Goal: Check status: Check status

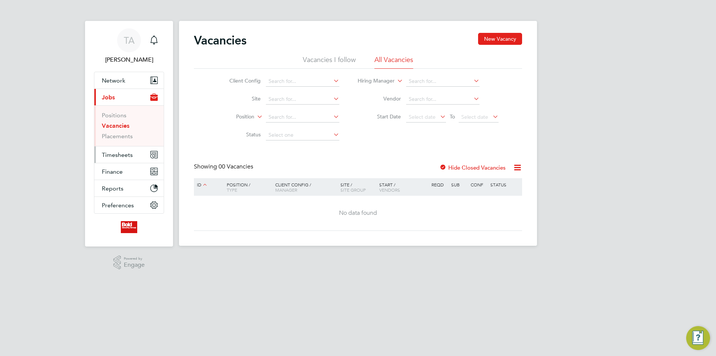
click at [113, 154] on span "Timesheets" at bounding box center [117, 154] width 31 height 7
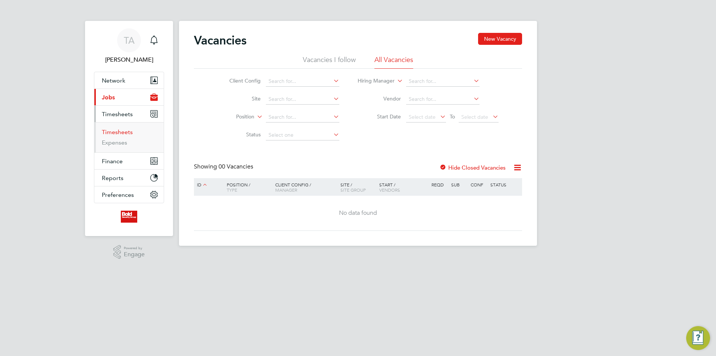
click at [125, 134] on link "Timesheets" at bounding box center [117, 131] width 31 height 7
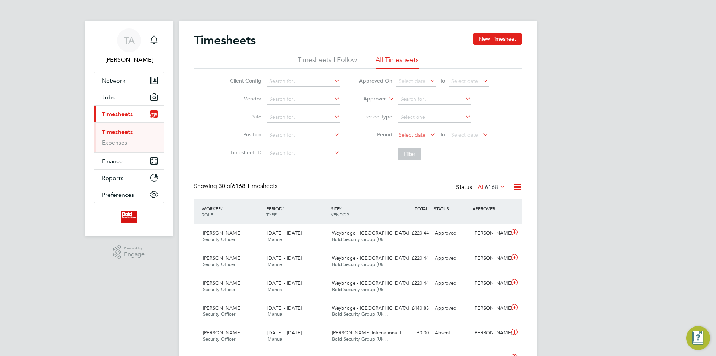
click at [419, 136] on span "Select date" at bounding box center [412, 134] width 27 height 7
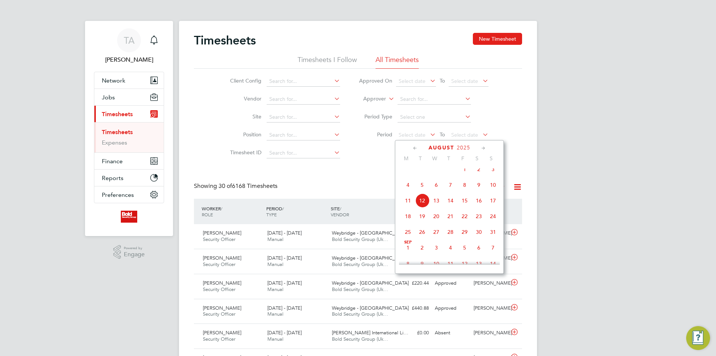
click at [415, 150] on icon at bounding box center [415, 148] width 7 height 8
click at [407, 191] on span "3" at bounding box center [408, 191] width 14 height 14
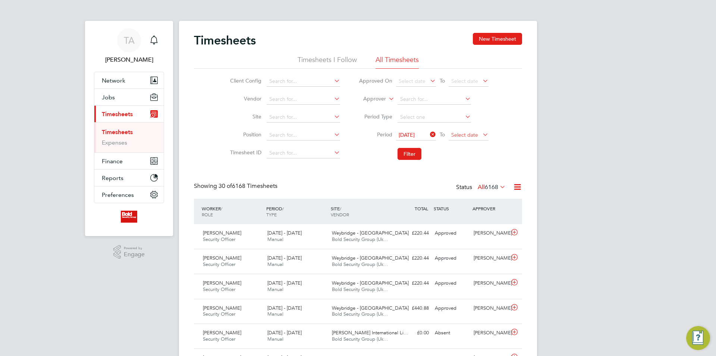
click at [470, 134] on span "Select date" at bounding box center [464, 134] width 27 height 7
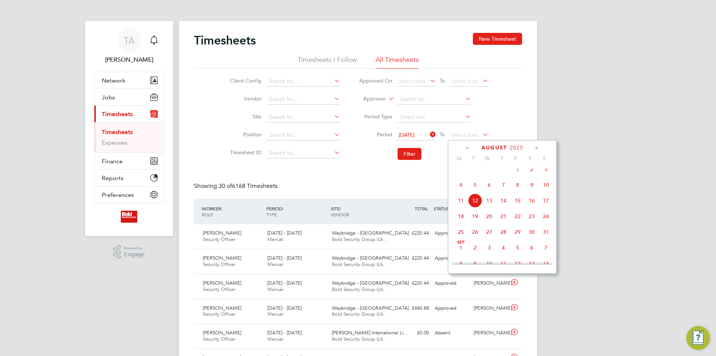
click at [468, 147] on icon at bounding box center [468, 148] width 7 height 8
click at [550, 189] on span "9" at bounding box center [546, 191] width 14 height 14
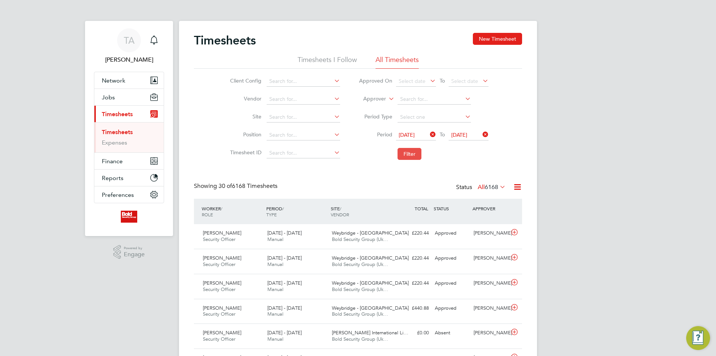
click at [412, 156] on button "Filter" at bounding box center [410, 154] width 24 height 12
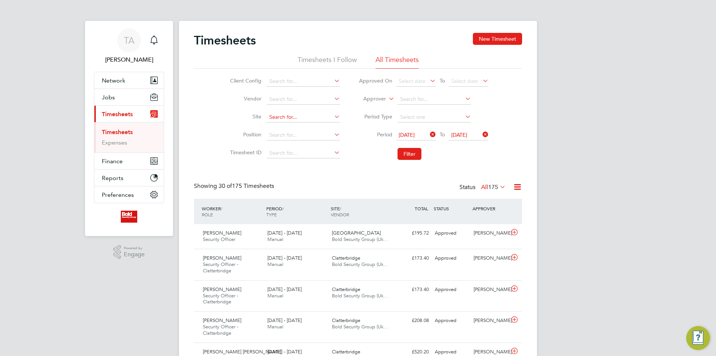
click at [292, 118] on input at bounding box center [304, 117] width 74 height 10
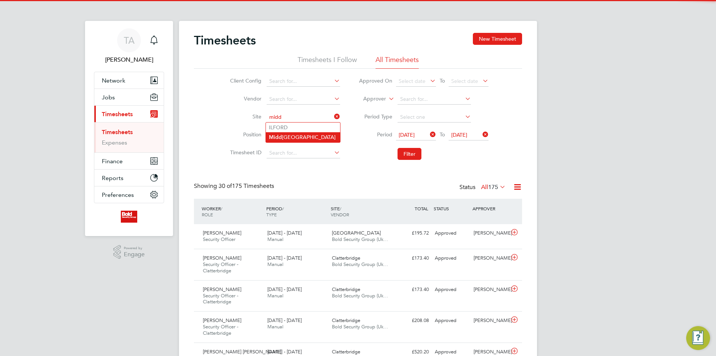
click at [308, 135] on li "[GEOGRAPHIC_DATA]" at bounding box center [303, 137] width 74 height 10
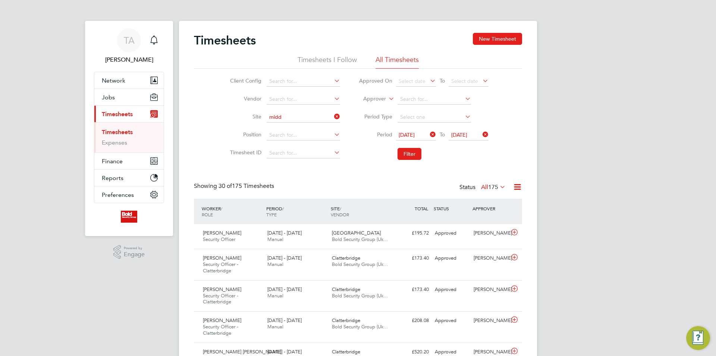
type input "[GEOGRAPHIC_DATA]"
click at [415, 149] on button "Filter" at bounding box center [410, 154] width 24 height 12
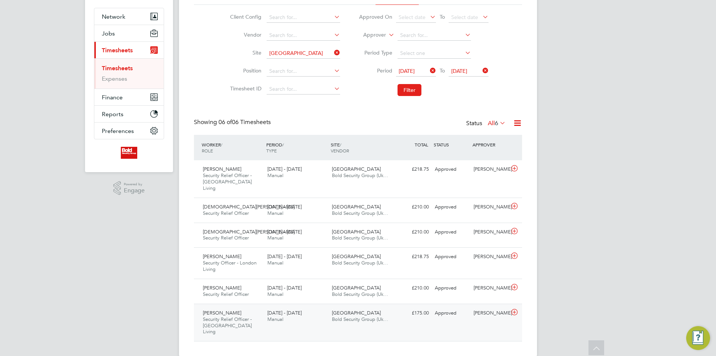
click at [427, 307] on div "£175.00 Approved" at bounding box center [412, 313] width 39 height 12
click at [432, 285] on div "Approved" at bounding box center [451, 288] width 39 height 12
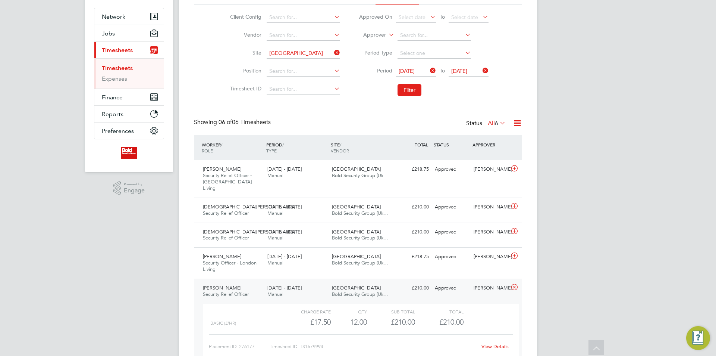
click at [432, 285] on div "Approved" at bounding box center [451, 288] width 39 height 12
click at [441, 257] on div "[PERSON_NAME] Security Officer - London Living [DATE] - [DATE] [DATE] - [DATE] …" at bounding box center [358, 262] width 328 height 31
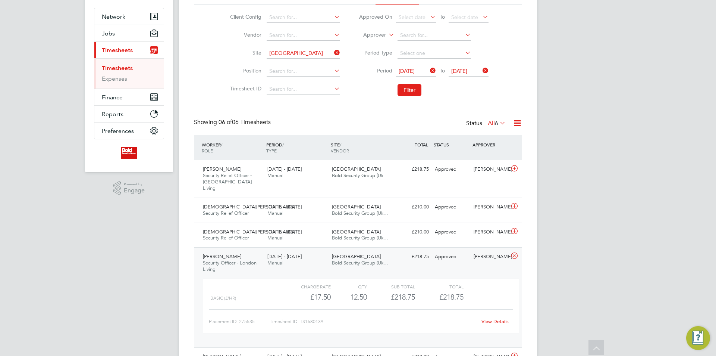
click at [441, 257] on div "[PERSON_NAME] Security Officer - London Living [DATE] - [DATE] [DATE] - [DATE] …" at bounding box center [358, 297] width 328 height 100
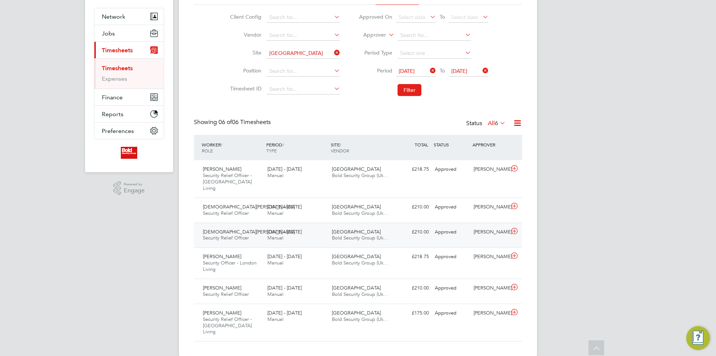
click at [444, 228] on div "Approved" at bounding box center [451, 232] width 39 height 12
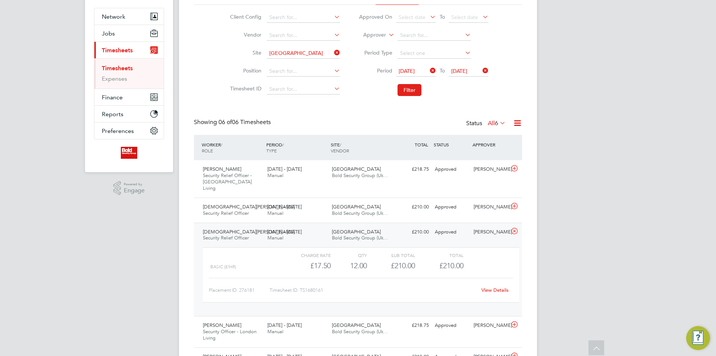
click at [444, 228] on div "Approved" at bounding box center [451, 232] width 39 height 12
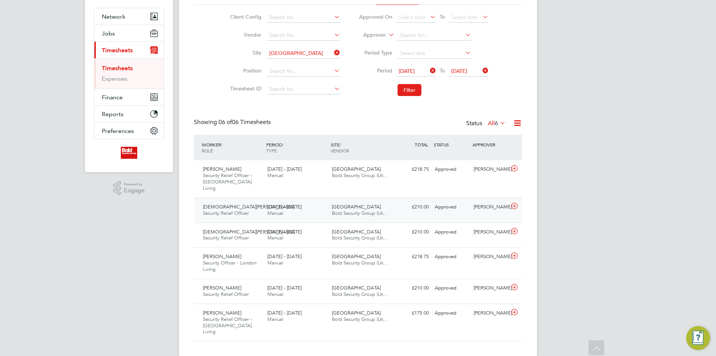
click at [445, 201] on div "Approved" at bounding box center [451, 207] width 39 height 12
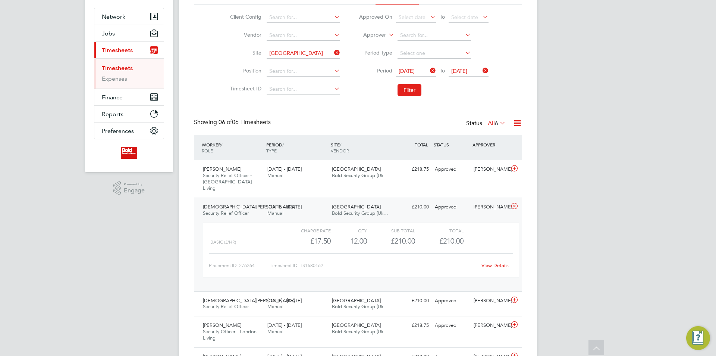
click at [445, 201] on div "Approved" at bounding box center [451, 207] width 39 height 12
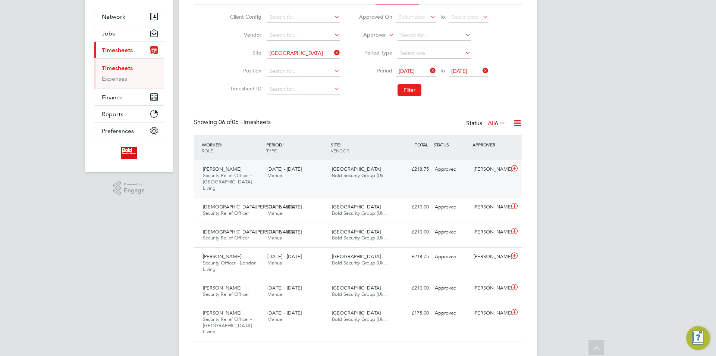
click at [444, 175] on div "Approved" at bounding box center [451, 169] width 39 height 12
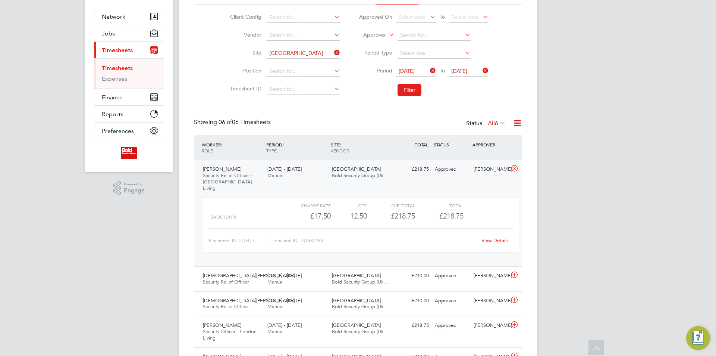
click at [444, 175] on div "Approved" at bounding box center [451, 169] width 39 height 12
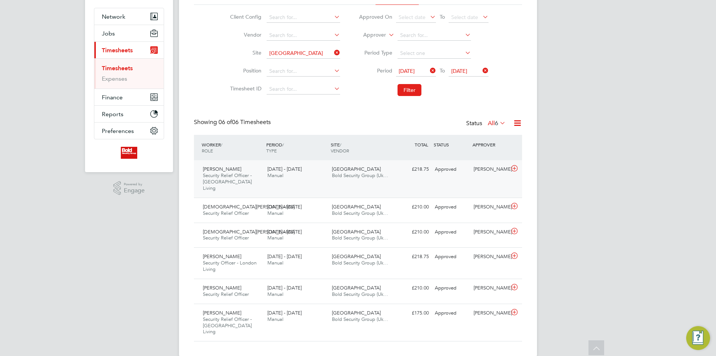
click at [401, 177] on div "[PERSON_NAME] Security Relief Officer - [GEOGRAPHIC_DATA] Living [DATE] - [DATE…" at bounding box center [358, 178] width 328 height 37
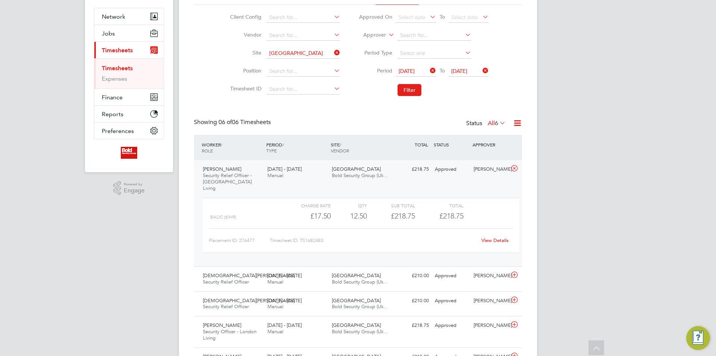
click at [401, 177] on div "[PERSON_NAME] Security Relief Officer - [GEOGRAPHIC_DATA] Living [DATE] - [DATE…" at bounding box center [358, 213] width 328 height 106
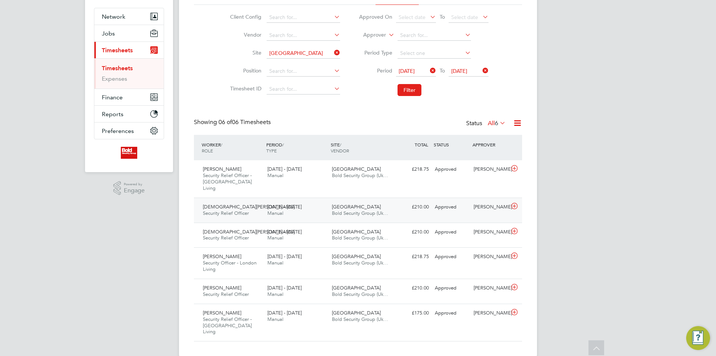
click at [411, 206] on div "£210.00 Approved" at bounding box center [412, 207] width 39 height 12
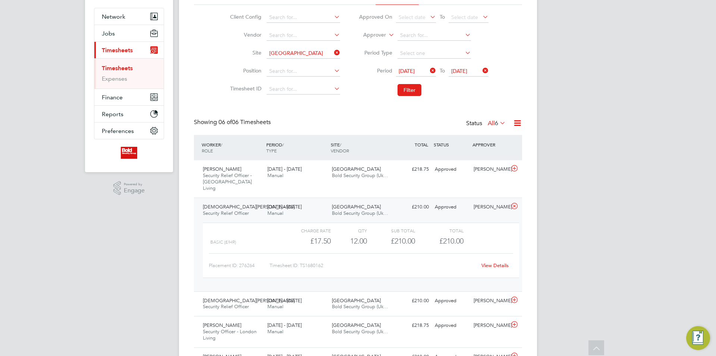
click at [411, 206] on div "£210.00 Approved" at bounding box center [412, 207] width 39 height 12
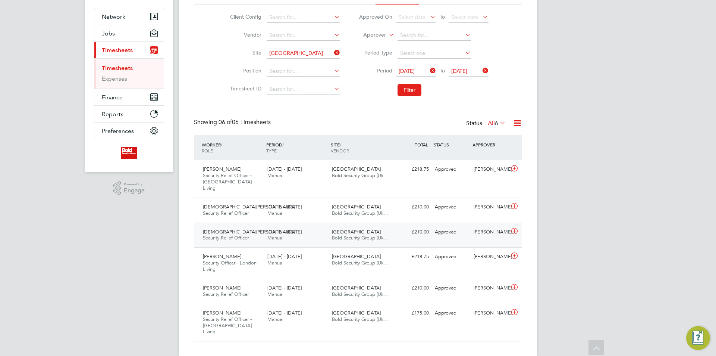
click at [415, 226] on div "£210.00 Approved" at bounding box center [412, 232] width 39 height 12
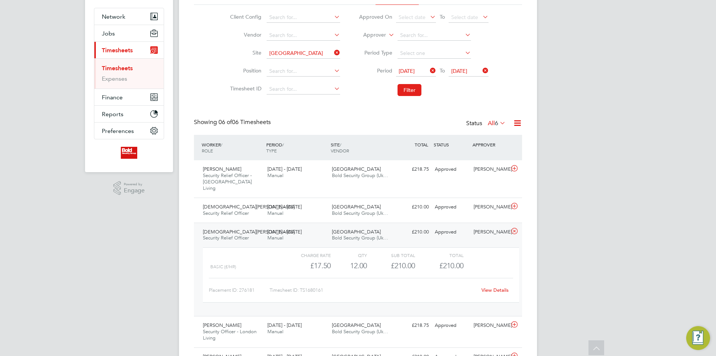
click at [415, 226] on div "£210.00 Approved" at bounding box center [412, 232] width 39 height 12
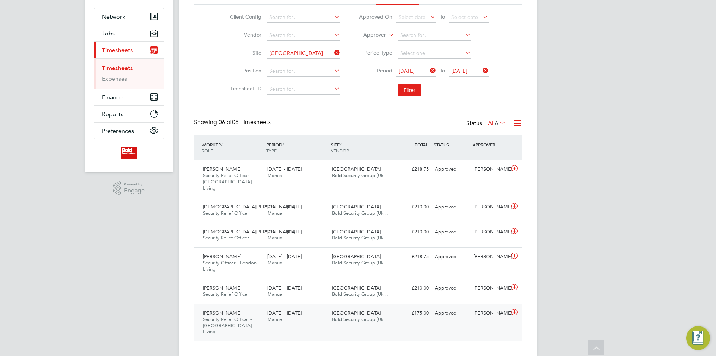
click at [427, 309] on div "£175.00 Approved" at bounding box center [412, 313] width 39 height 12
click at [425, 257] on div "[PERSON_NAME] Security Officer - London Living [DATE] - [DATE] [DATE] - [DATE] …" at bounding box center [358, 262] width 328 height 31
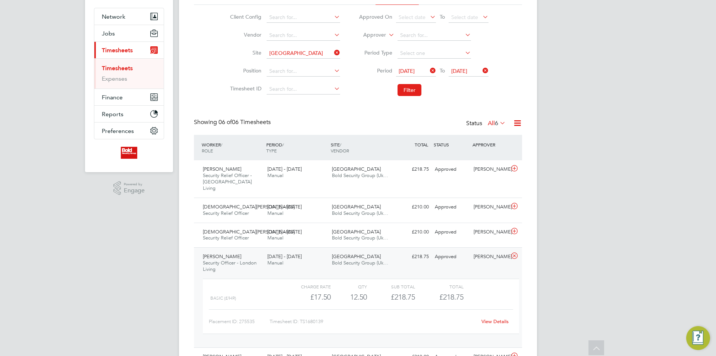
click at [425, 257] on div "[PERSON_NAME] Security Officer - London Living [DATE] - [DATE] [DATE] - [DATE] …" at bounding box center [358, 297] width 328 height 100
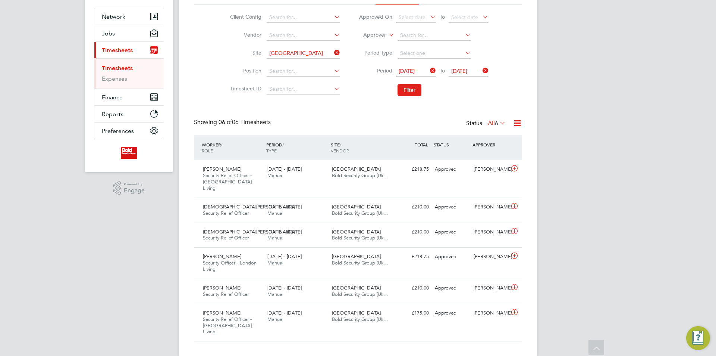
click at [333, 54] on icon at bounding box center [333, 52] width 0 height 10
click at [320, 55] on input at bounding box center [304, 53] width 74 height 10
click at [319, 67] on li "NWG [PERSON_NAME] (1721)" at bounding box center [304, 64] width 77 height 10
type input "NWG [PERSON_NAME] (1721)"
click at [404, 88] on button "Filter" at bounding box center [410, 90] width 24 height 12
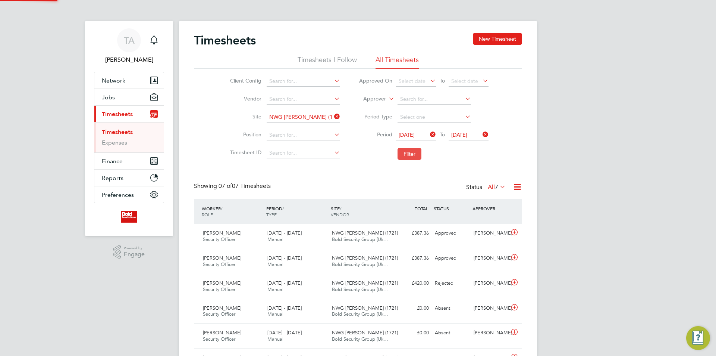
scroll to position [4, 4]
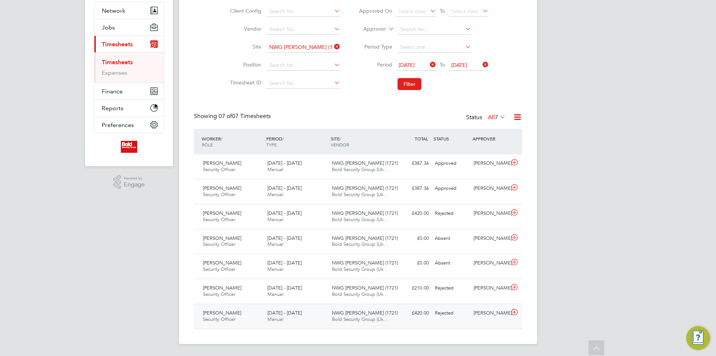
click at [406, 320] on div "[PERSON_NAME] Security Officer [DATE] - [DATE] [DATE] - [DATE] Manual NWG [PERS…" at bounding box center [358, 315] width 328 height 25
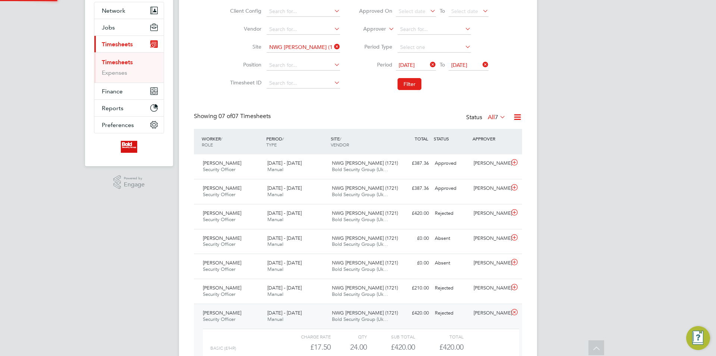
click at [406, 319] on div "[PERSON_NAME] Security Officer [DATE] - [DATE] [DATE] - [DATE] Manual NWG [PERS…" at bounding box center [358, 350] width 328 height 94
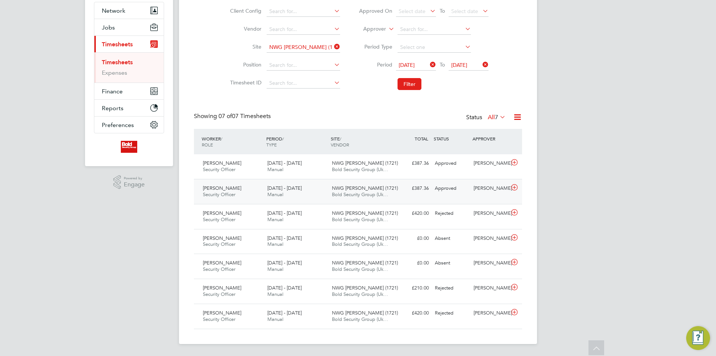
click at [434, 190] on div "Approved" at bounding box center [451, 188] width 39 height 12
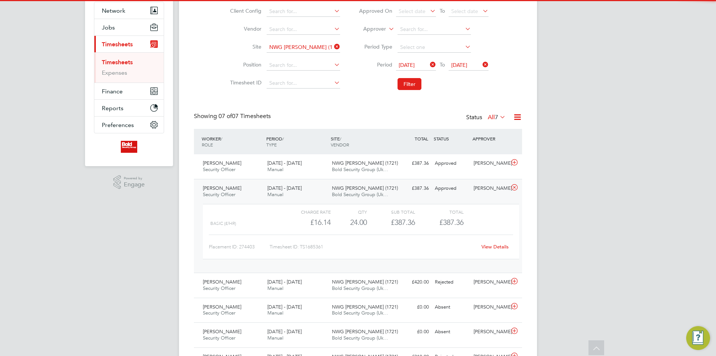
click at [434, 190] on div "Approved" at bounding box center [451, 188] width 39 height 12
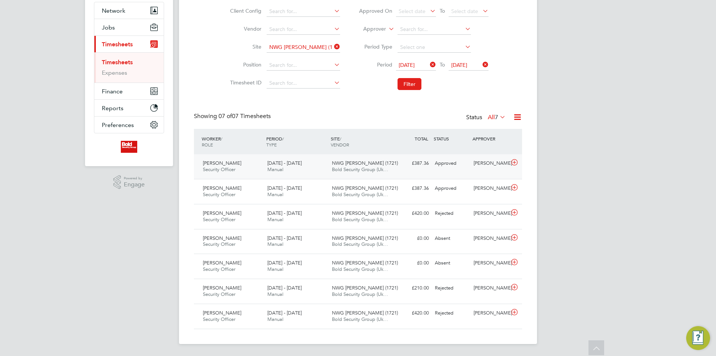
click at [446, 166] on div "Approved" at bounding box center [451, 163] width 39 height 12
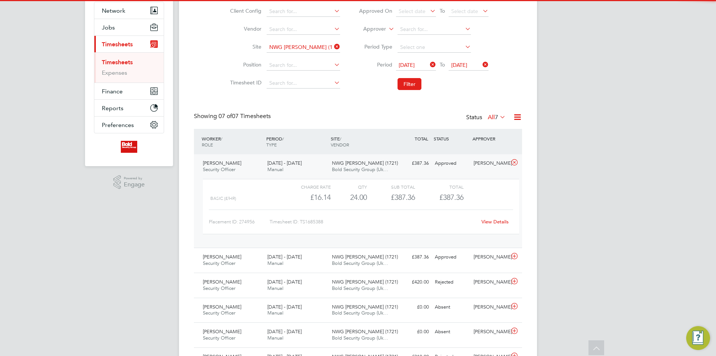
click at [446, 166] on div "Approved" at bounding box center [451, 163] width 39 height 12
